Goal: Task Accomplishment & Management: Manage account settings

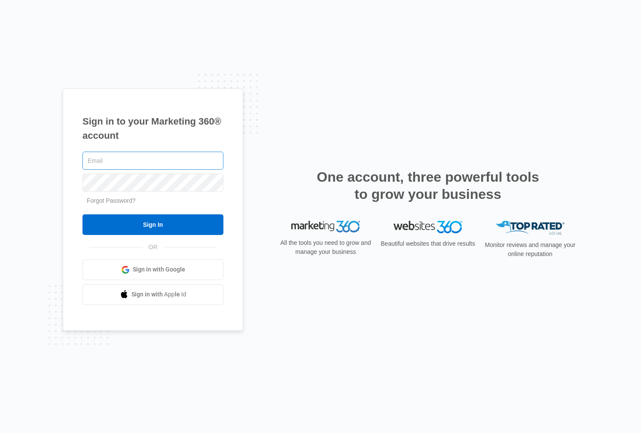
click at [149, 163] on input "text" at bounding box center [152, 161] width 141 height 18
click at [214, 162] on input "text" at bounding box center [152, 161] width 141 height 18
click at [223, 181] on div "Sign in to your Marketing 360® account Forgot Password? Sign In OR Sign in with…" at bounding box center [153, 210] width 180 height 242
click at [330, 330] on div "Sign in to your Marketing 360® account Forgot Password? Sign In OR" at bounding box center [321, 217] width 516 height 256
click at [131, 162] on input "text" at bounding box center [152, 161] width 141 height 18
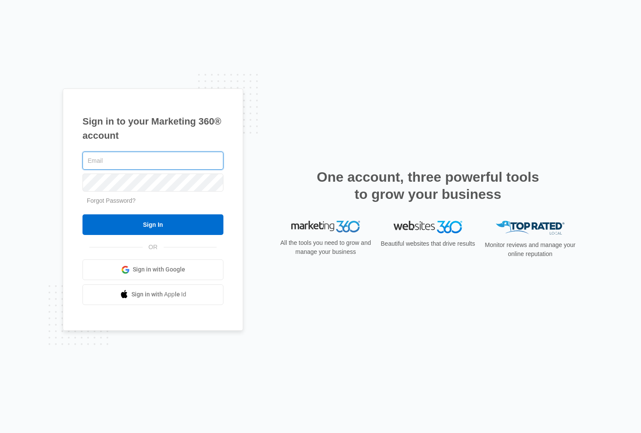
paste input "jeni.dean@madwire.com"
paste input "&suOo1hp5SWI$Mqp0q@m8q$%"
type input "jeni.dean@madwire.com"
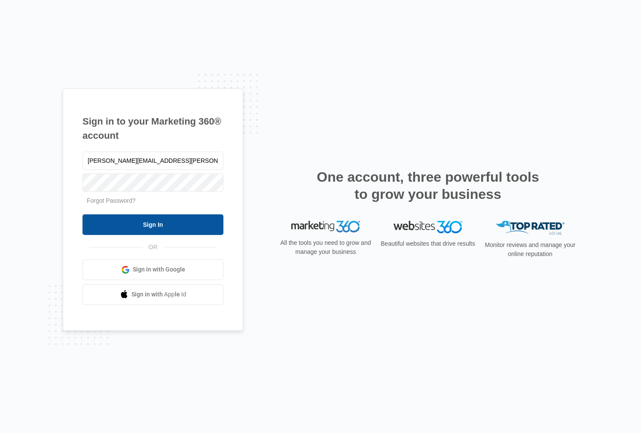
click at [156, 218] on input "Sign In" at bounding box center [152, 224] width 141 height 21
